Goal: Information Seeking & Learning: Find specific fact

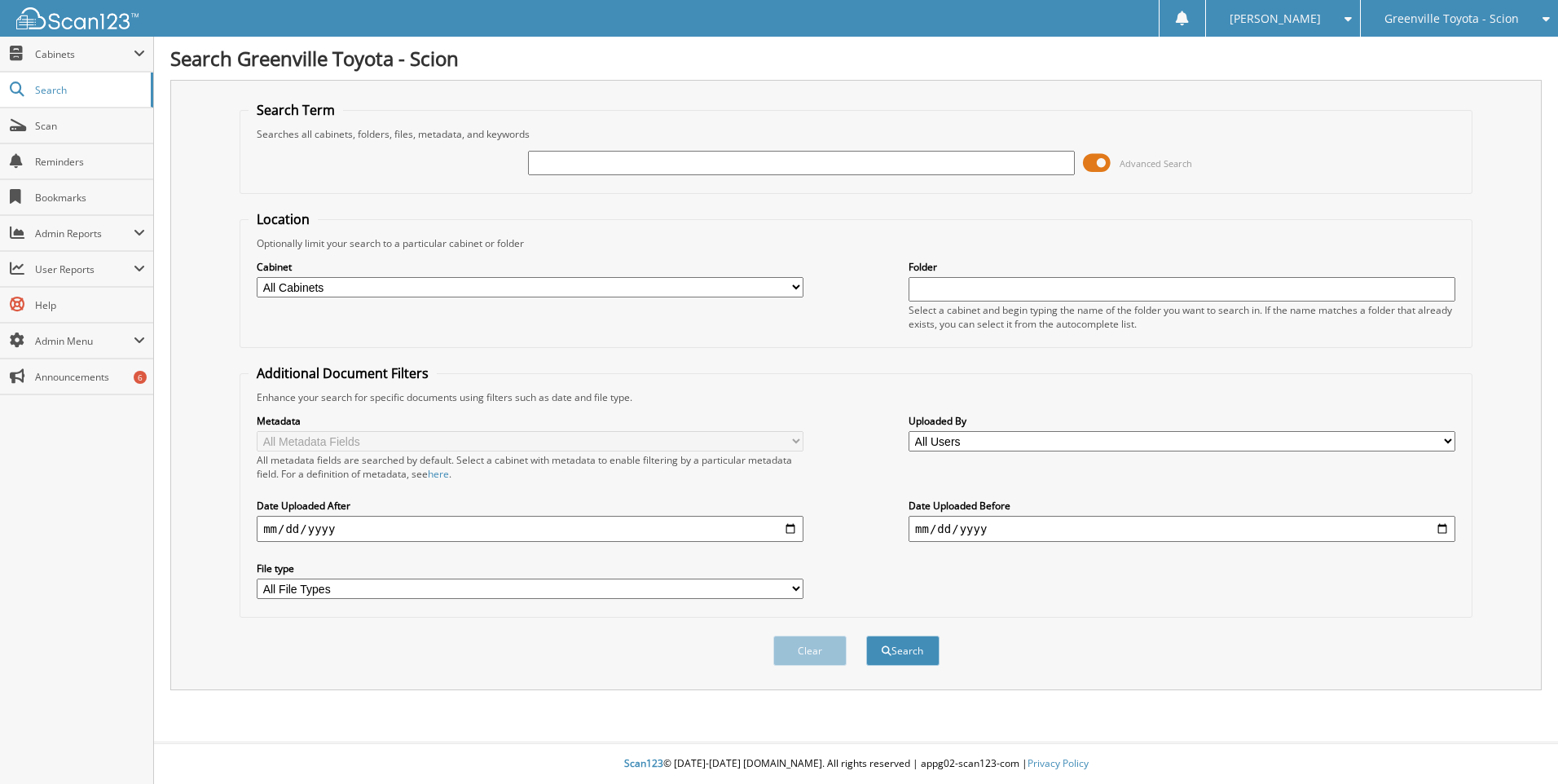
click at [797, 282] on select "All Cabinets ACCOUNTS PAYABLE ACCOUNTS RECEIVABLE ACTIVE EMPLOYEE FILES BANKS R…" at bounding box center [530, 286] width 547 height 20
select select "502"
click at [256, 277] on select "All Cabinets ACCOUNTS PAYABLE ACCOUNTS RECEIVABLE ACTIVE EMPLOYEE FILES BANKS R…" at bounding box center [530, 286] width 547 height 20
click at [577, 166] on input "text" at bounding box center [801, 163] width 547 height 25
type input "bullard"
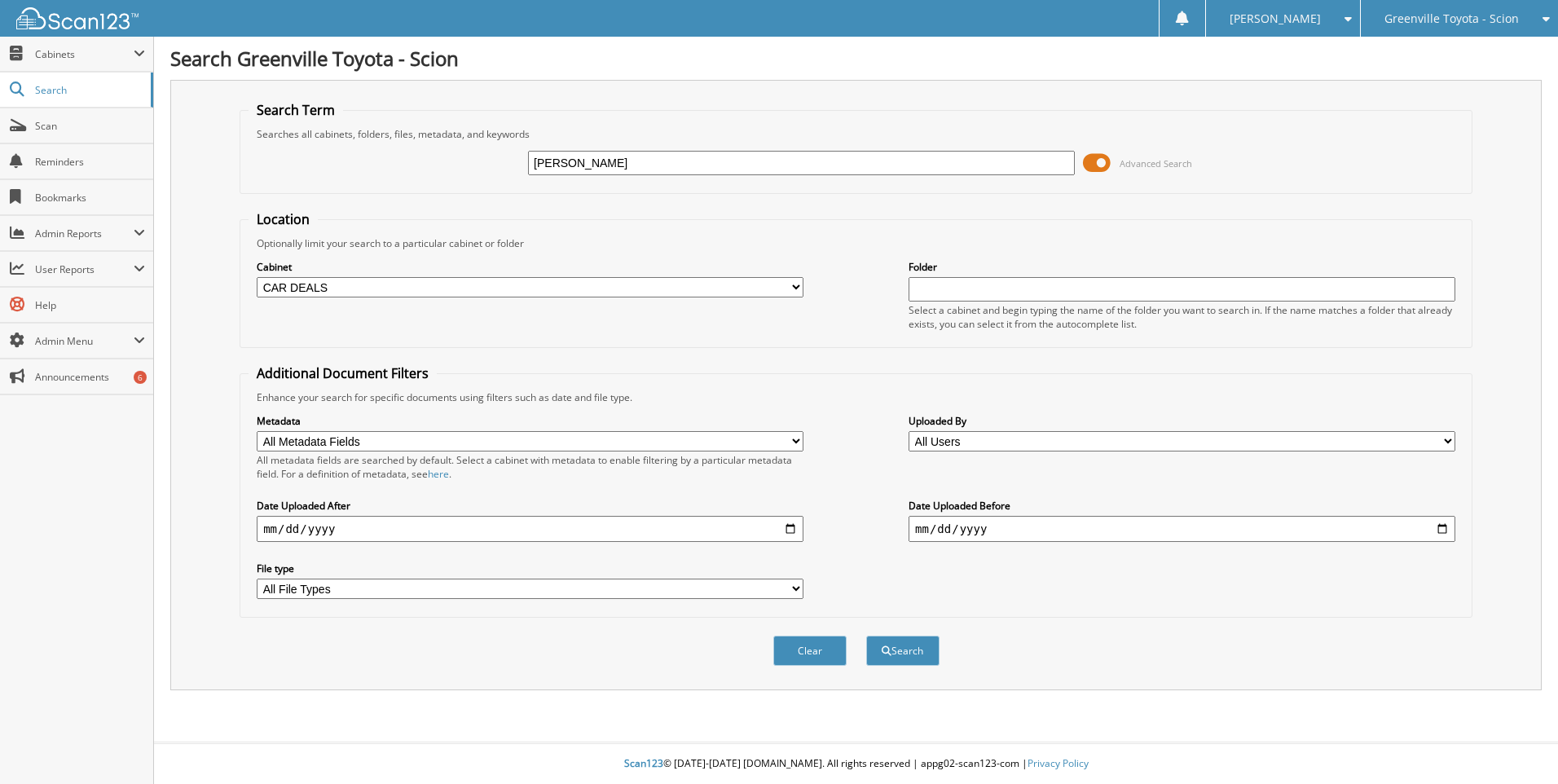
click at [792, 530] on input "date" at bounding box center [530, 529] width 547 height 26
type input "2025-02-06"
click at [896, 650] on button "Search" at bounding box center [902, 650] width 73 height 30
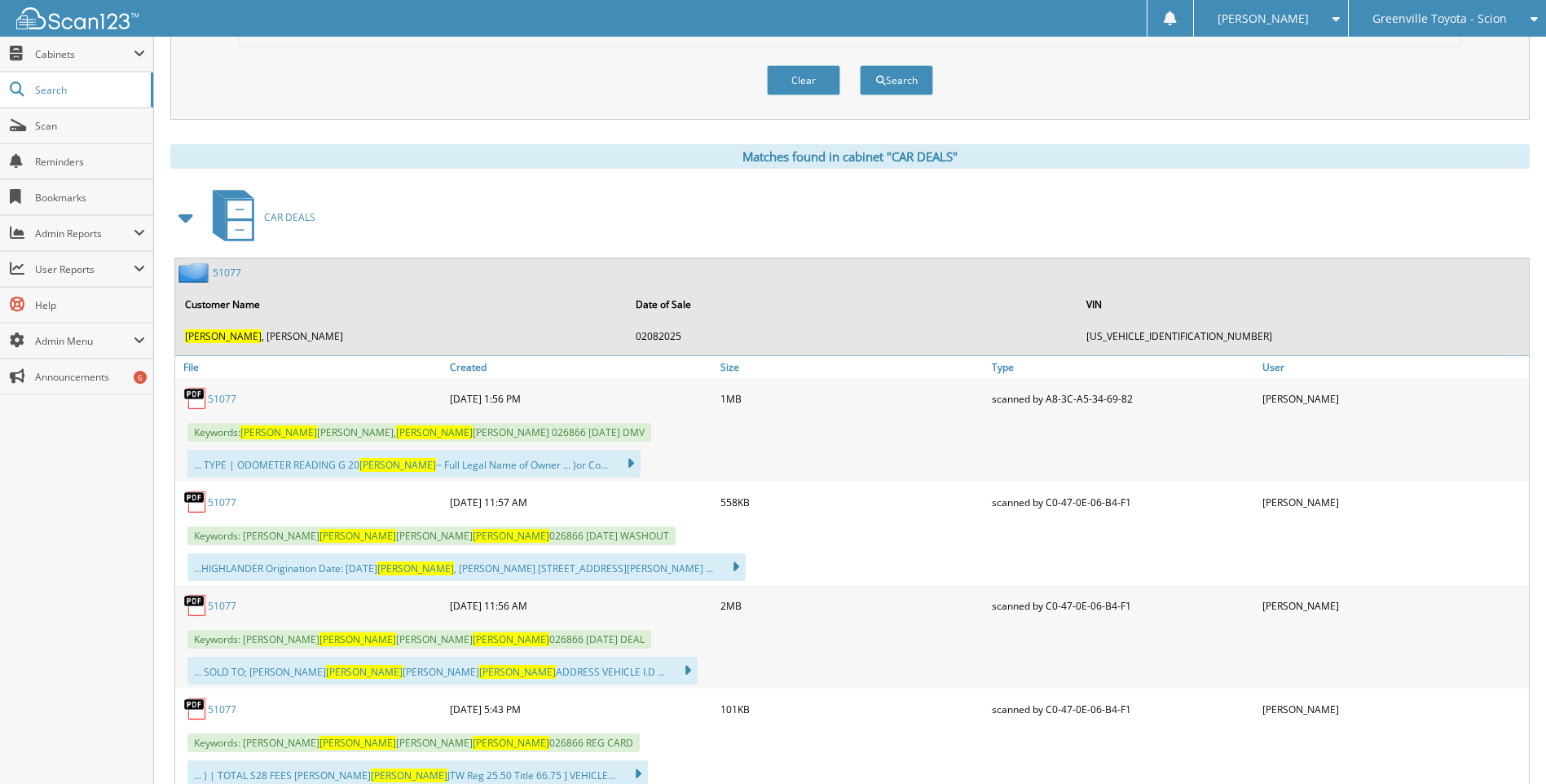
scroll to position [652, 0]
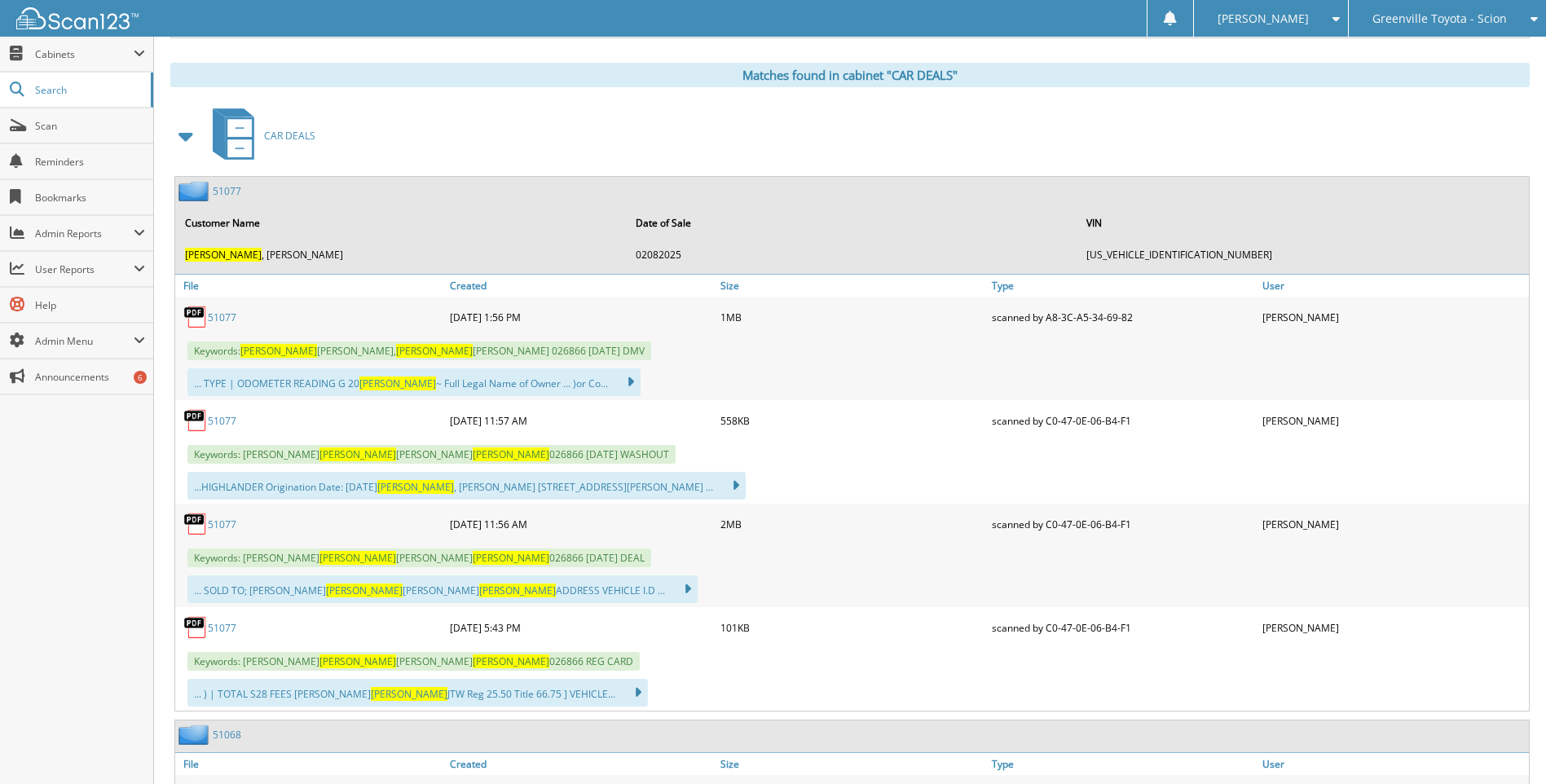
click at [223, 321] on link "51077" at bounding box center [222, 317] width 28 height 14
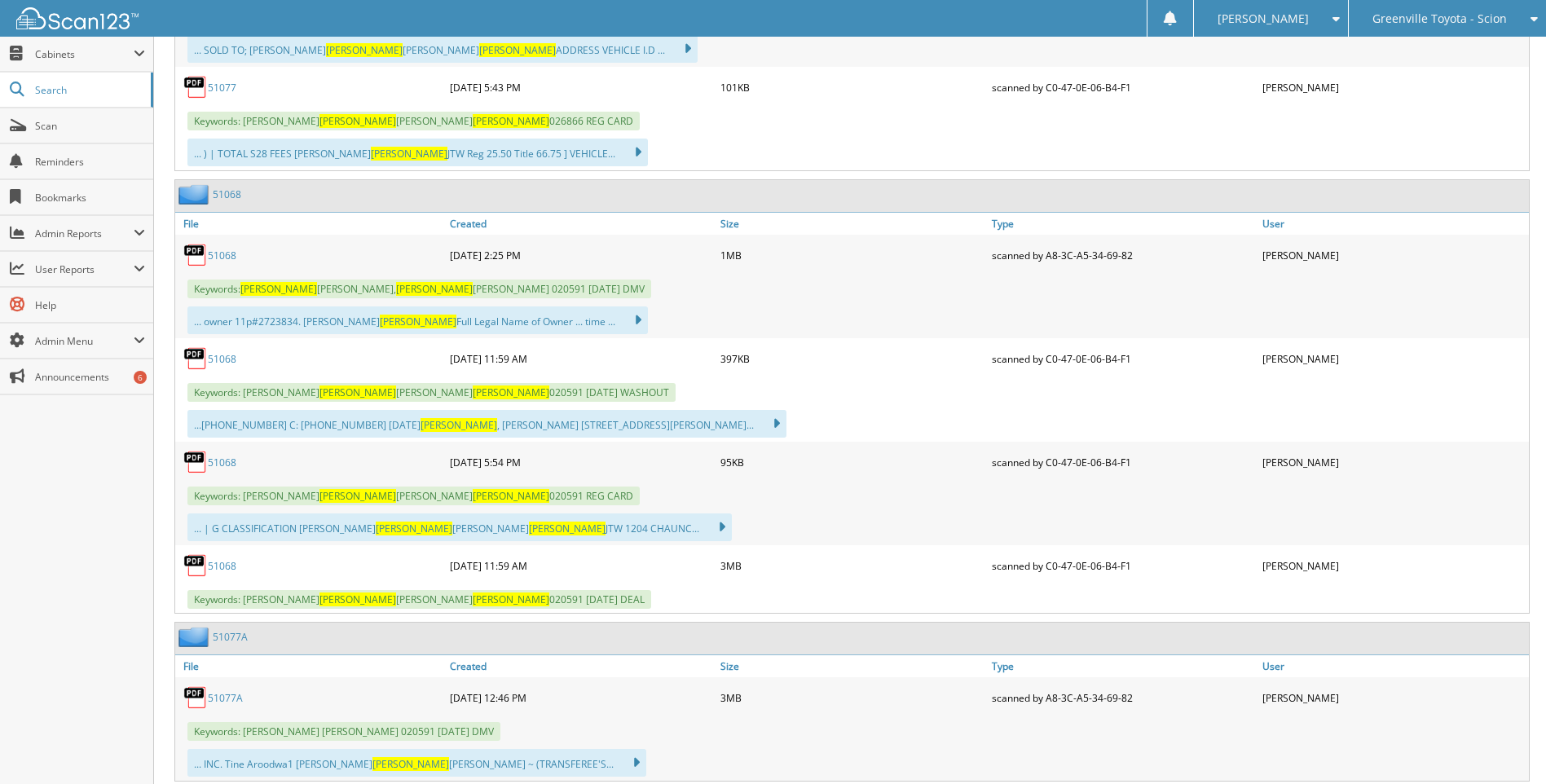
scroll to position [1222, 0]
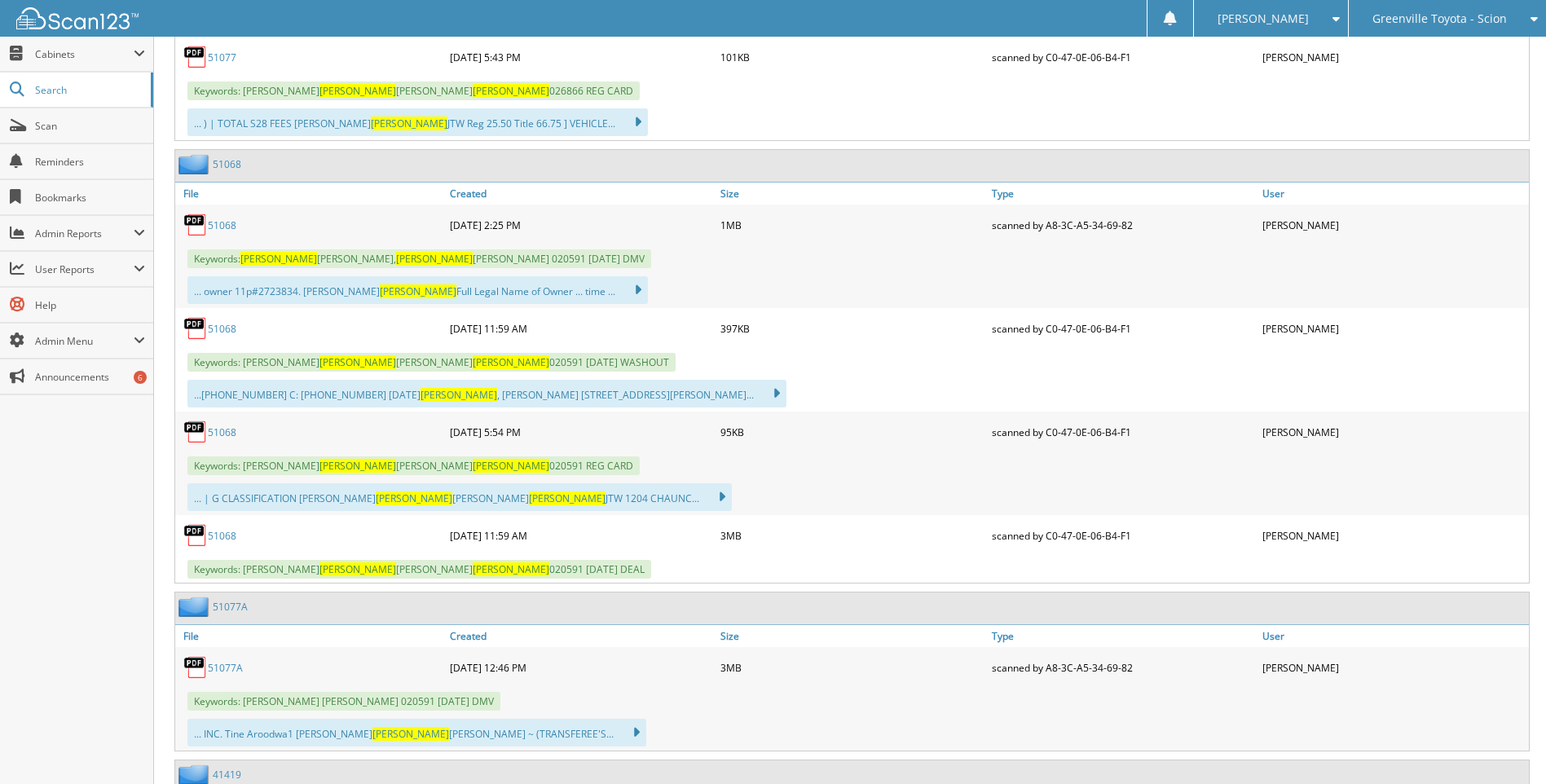
click at [219, 226] on link "51068" at bounding box center [222, 226] width 28 height 14
click at [226, 437] on link "51068" at bounding box center [222, 433] width 28 height 14
click at [224, 535] on link "51068" at bounding box center [222, 536] width 28 height 14
click at [218, 226] on link "51068" at bounding box center [222, 226] width 28 height 14
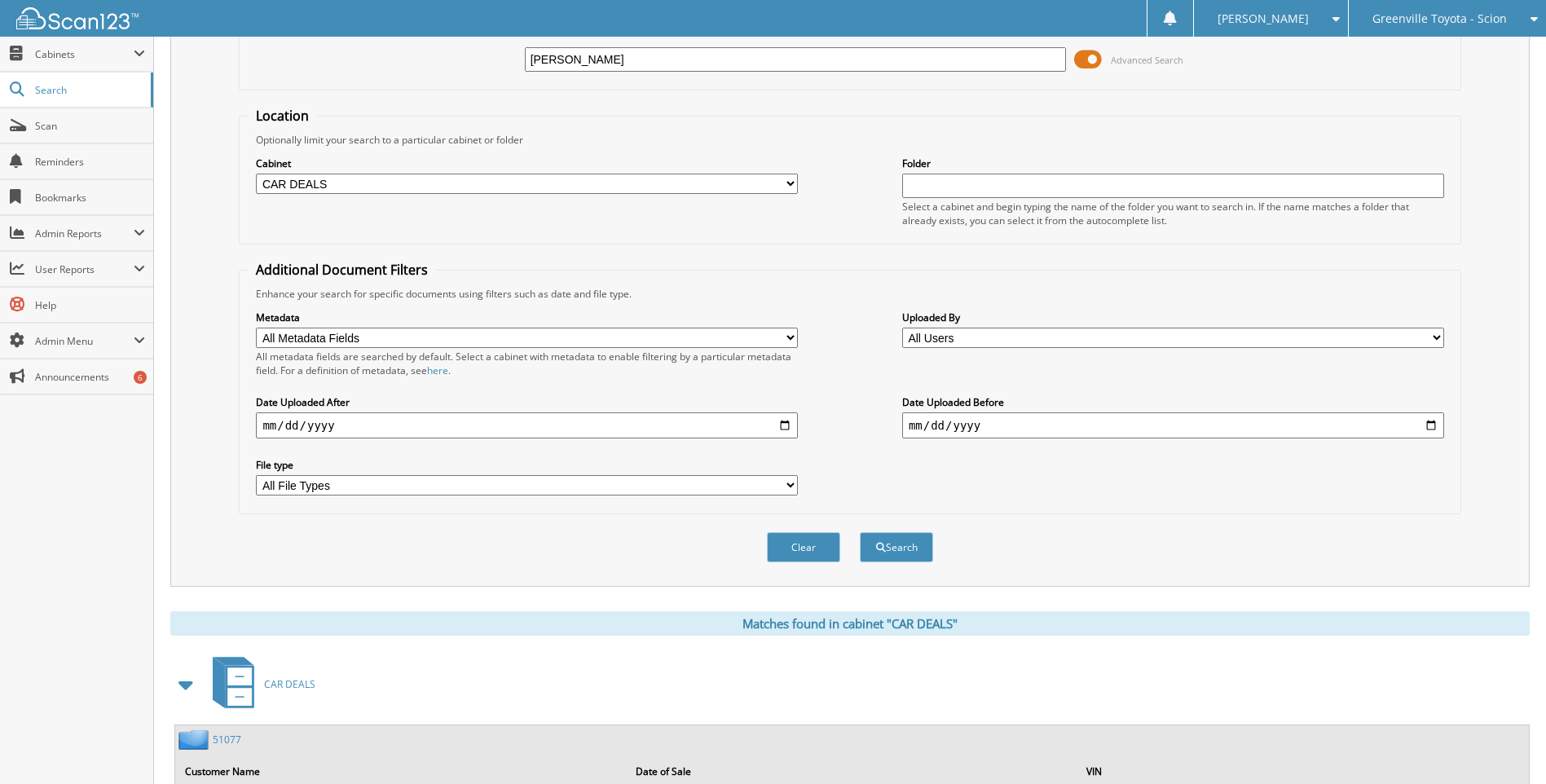
scroll to position [0, 0]
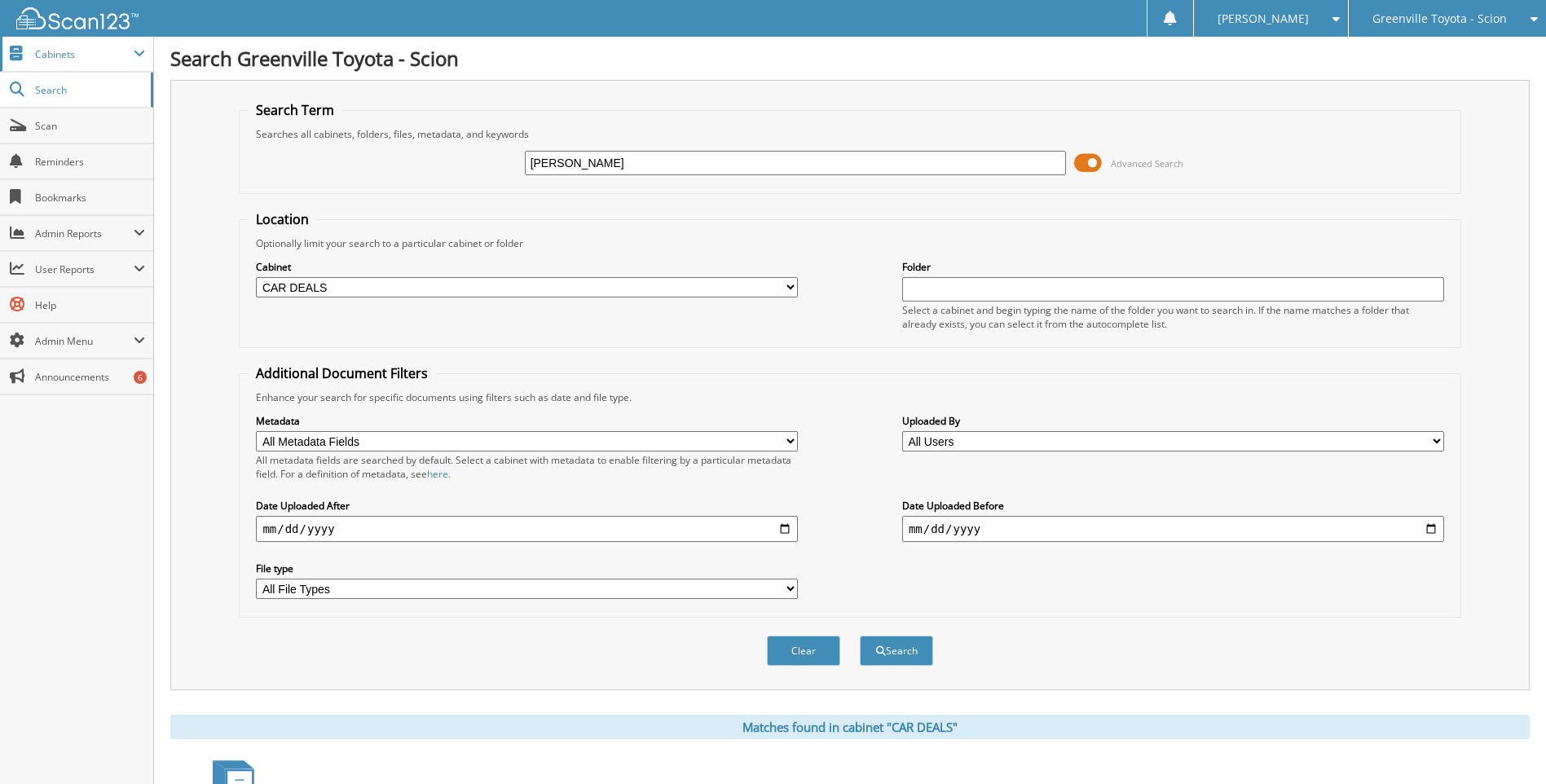
click at [124, 54] on span "Cabinets" at bounding box center [85, 55] width 99 height 14
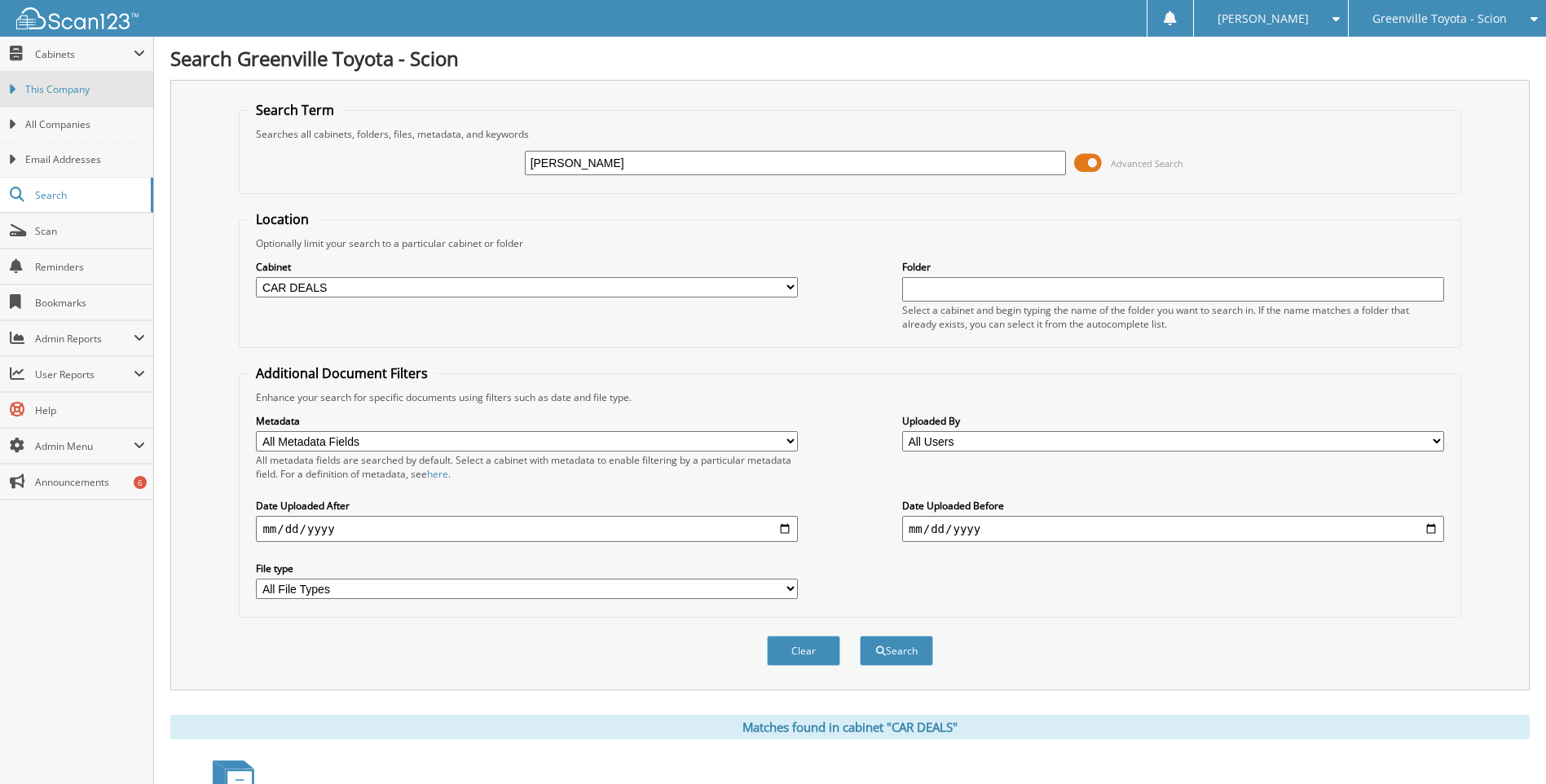
click at [69, 81] on link "This Company" at bounding box center [77, 89] width 153 height 35
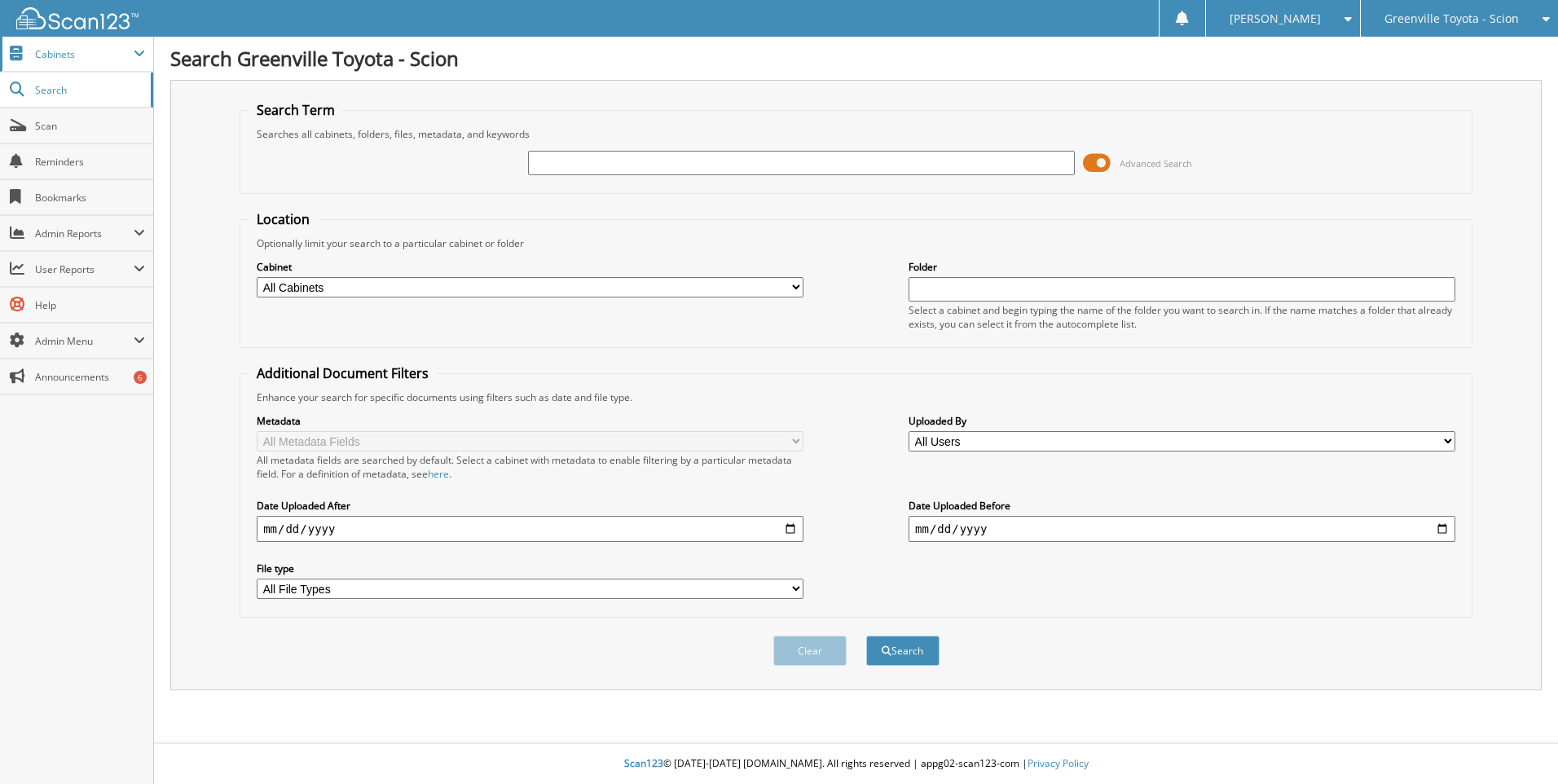
click at [140, 46] on span "Cabinets" at bounding box center [77, 55] width 153 height 35
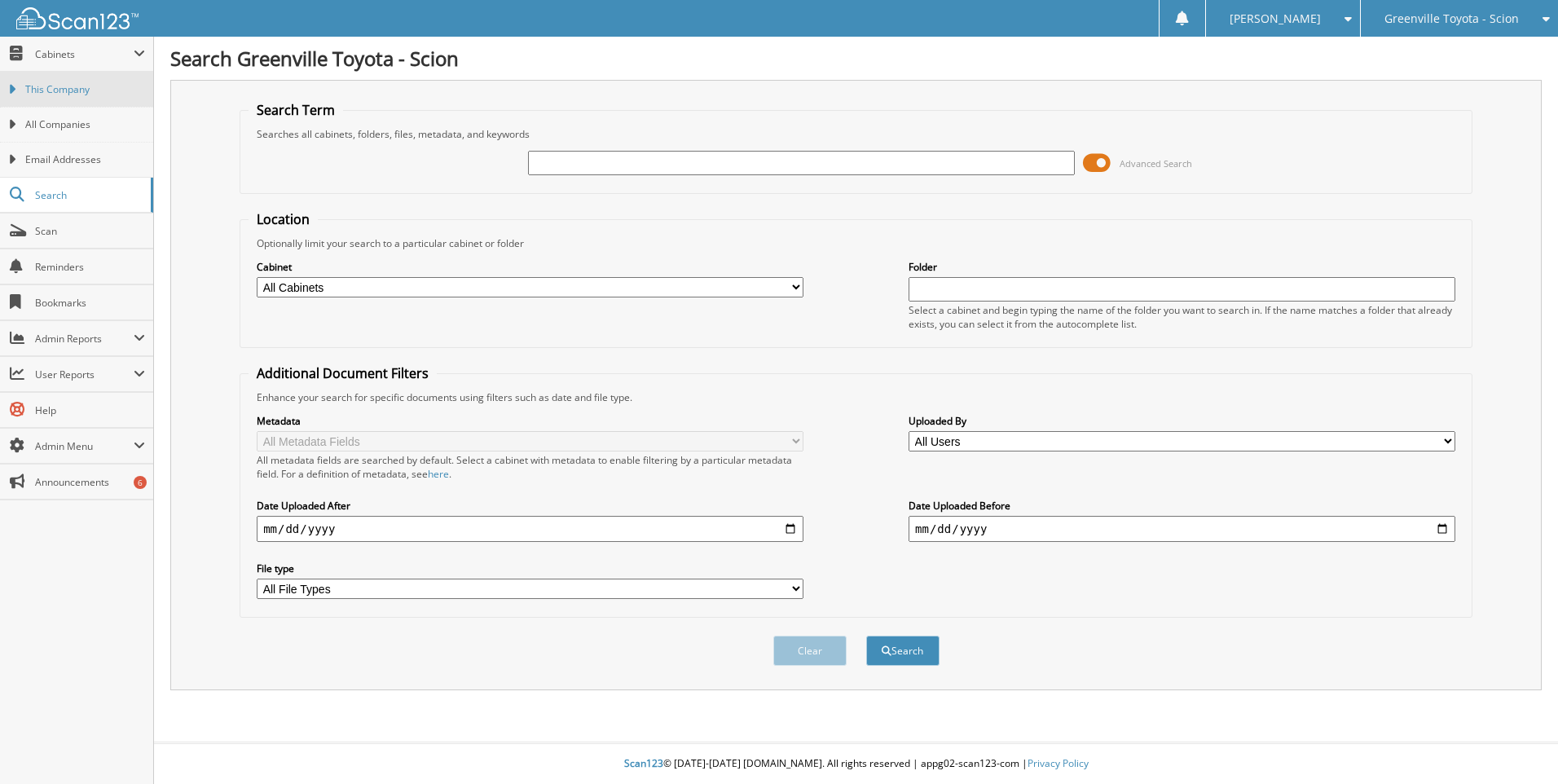
click at [84, 89] on span "This Company" at bounding box center [85, 89] width 120 height 15
